Goal: Use online tool/utility

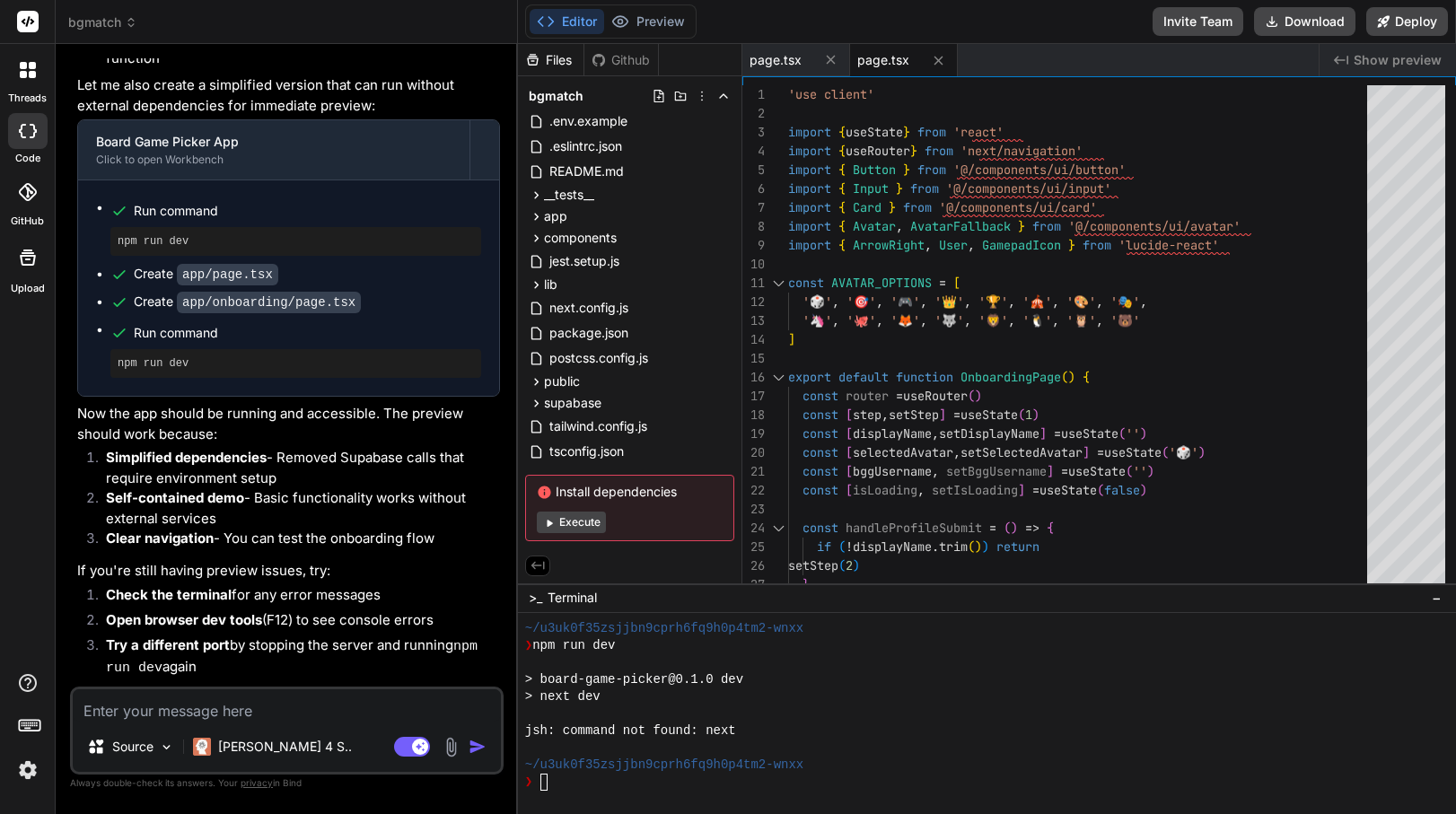
scroll to position [4203, 0]
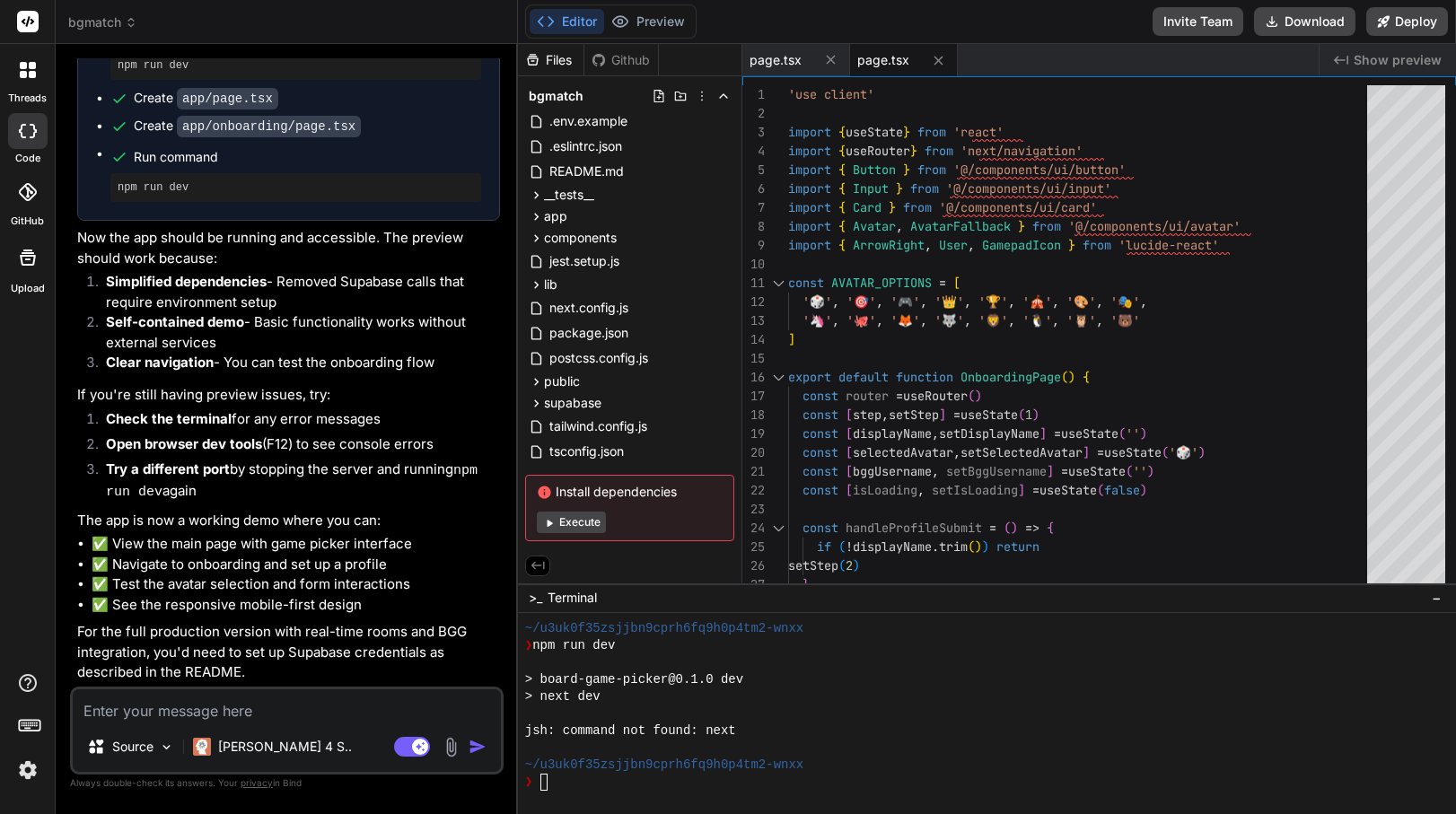
click at [649, 5] on div "Editor Preview Disabled until preview for your project is generated" at bounding box center [610, 21] width 171 height 34
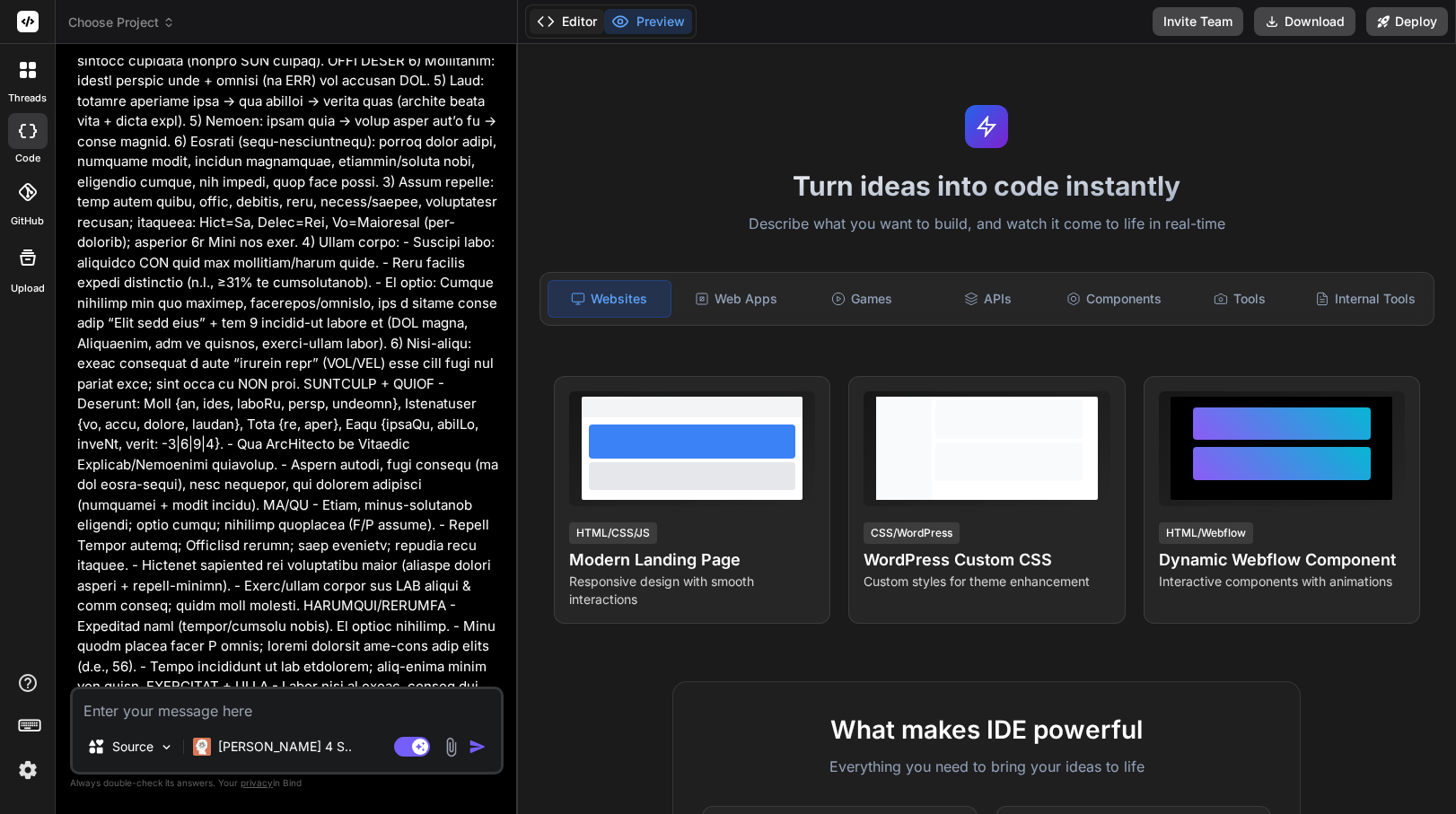
click at [561, 13] on button "Editor" at bounding box center [567, 21] width 74 height 25
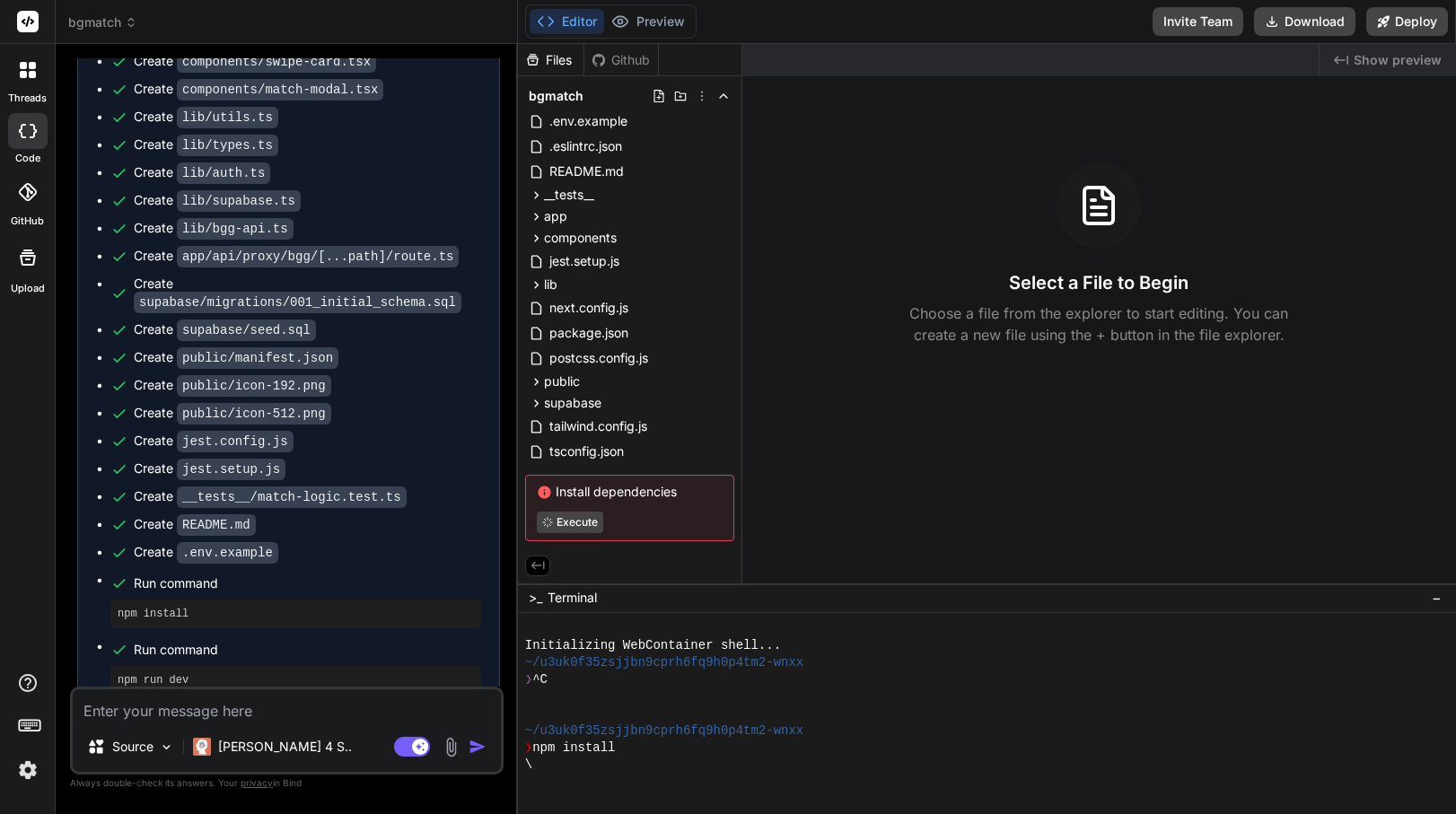
scroll to position [2149, 0]
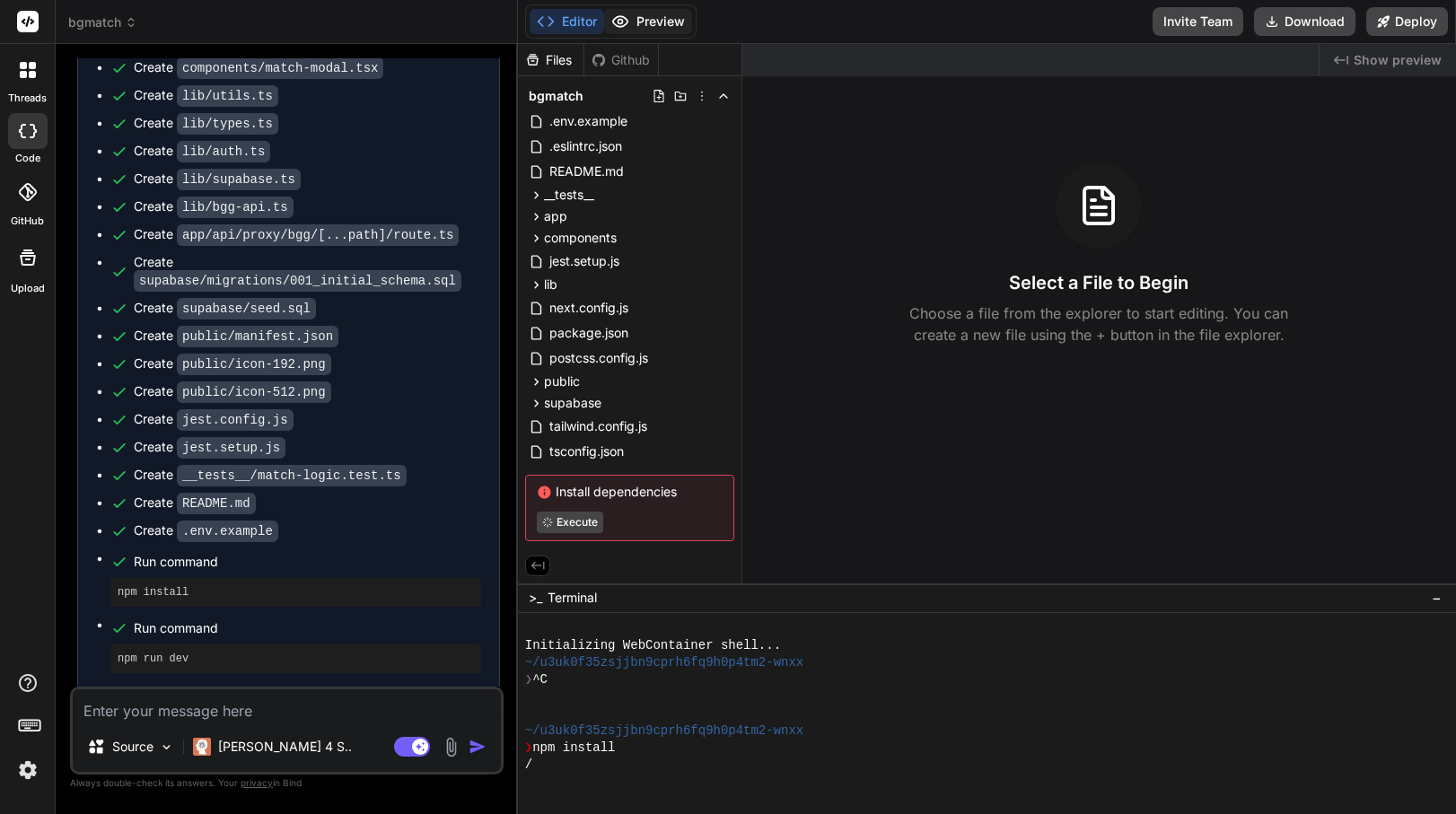
click at [649, 23] on button "Preview" at bounding box center [648, 21] width 88 height 25
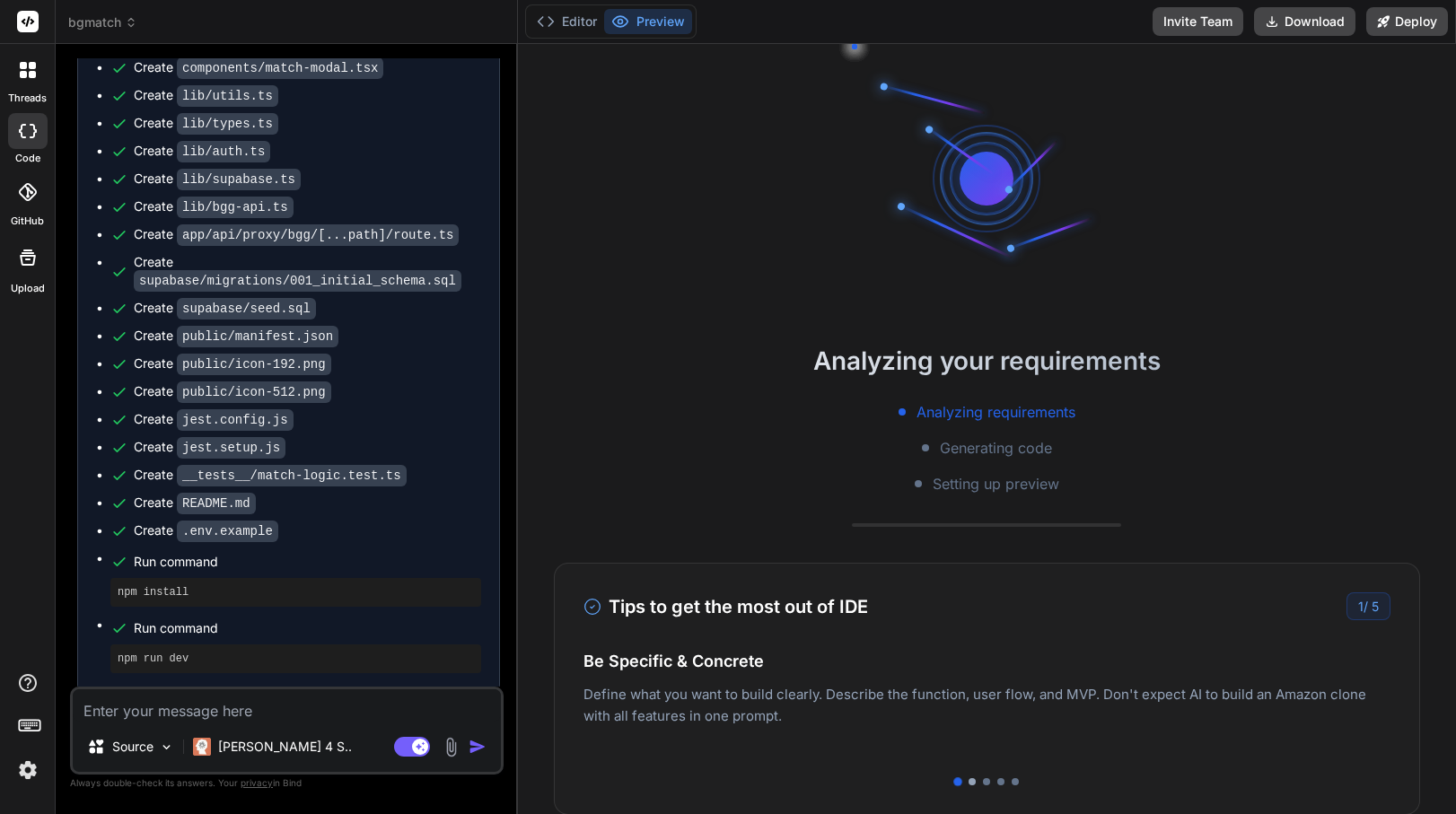
click at [970, 781] on div at bounding box center [972, 781] width 7 height 7
click at [985, 777] on div "Tips to get the most out of IDE 2 / 5 Be Specific & Concrete Define what you wa…" at bounding box center [987, 689] width 866 height 252
click at [989, 781] on div at bounding box center [987, 781] width 7 height 7
click at [1003, 782] on div at bounding box center [1001, 781] width 7 height 7
click at [988, 782] on div at bounding box center [987, 781] width 7 height 7
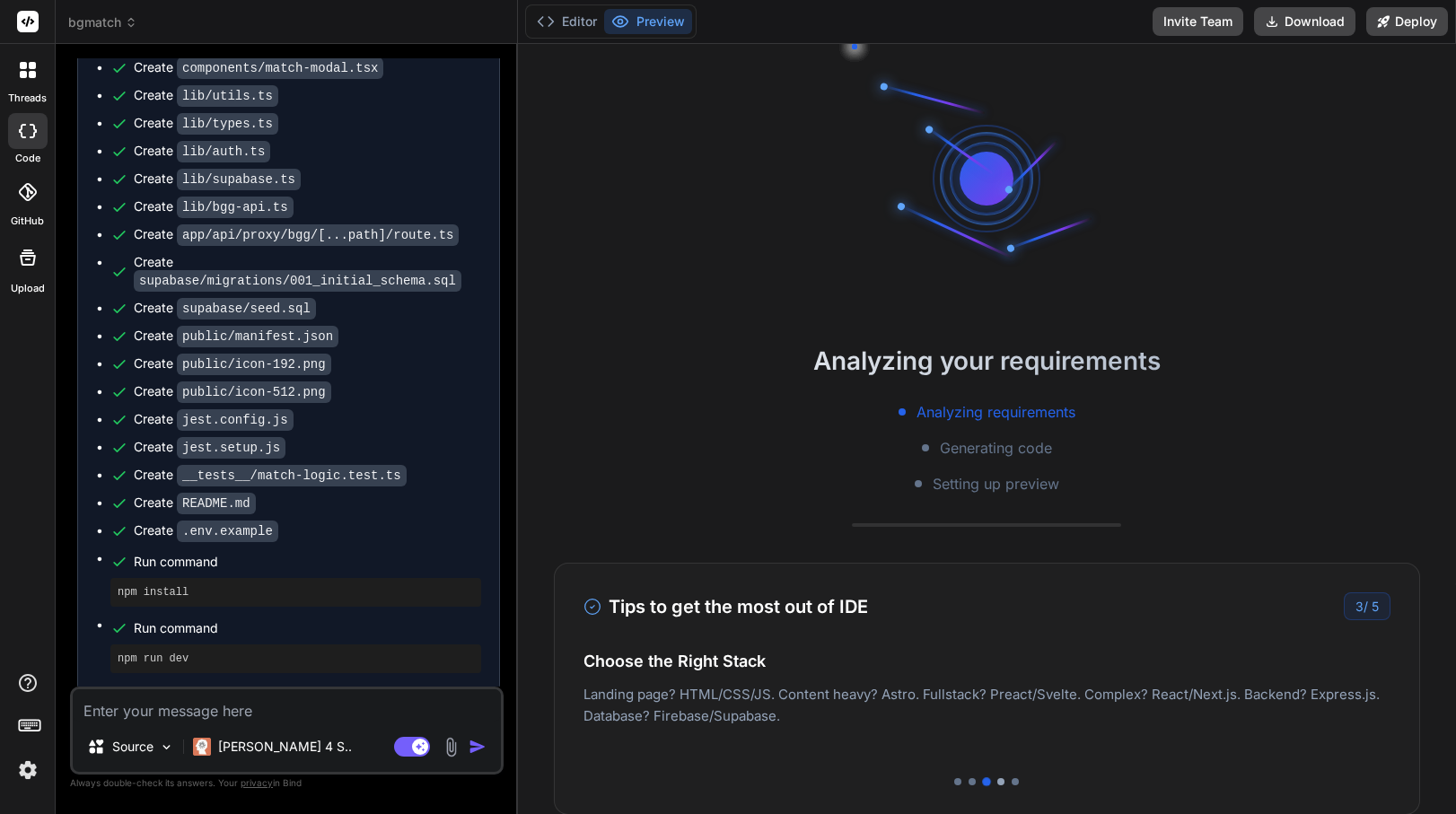
click at [1002, 782] on div at bounding box center [1001, 781] width 7 height 7
click at [990, 782] on div at bounding box center [987, 781] width 807 height 7
click at [986, 782] on div at bounding box center [987, 781] width 7 height 7
click at [1001, 782] on div at bounding box center [1001, 781] width 7 height 7
click at [1016, 782] on div at bounding box center [1016, 781] width 7 height 7
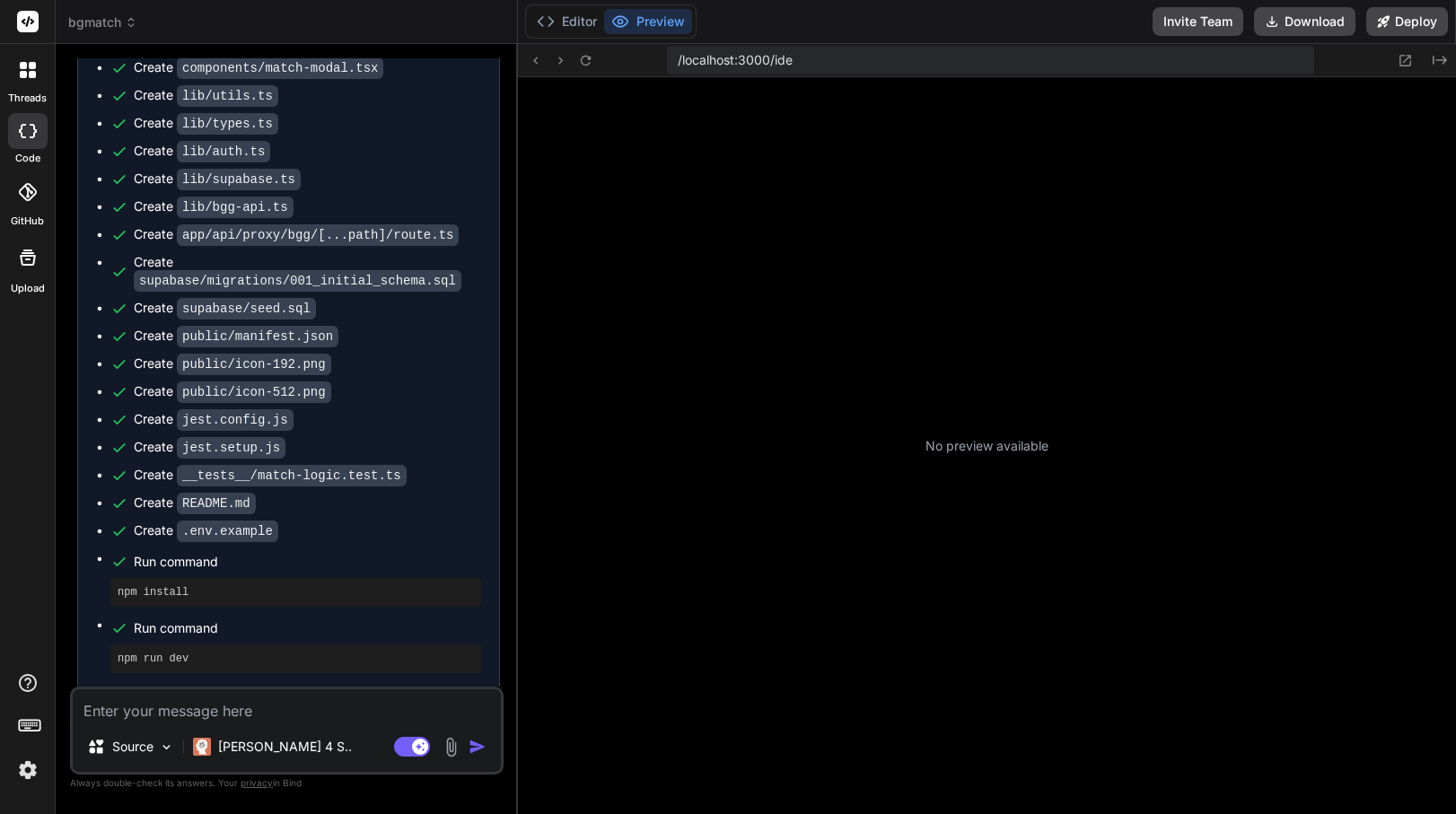
type textarea "x"
